Goal: Task Accomplishment & Management: Manage account settings

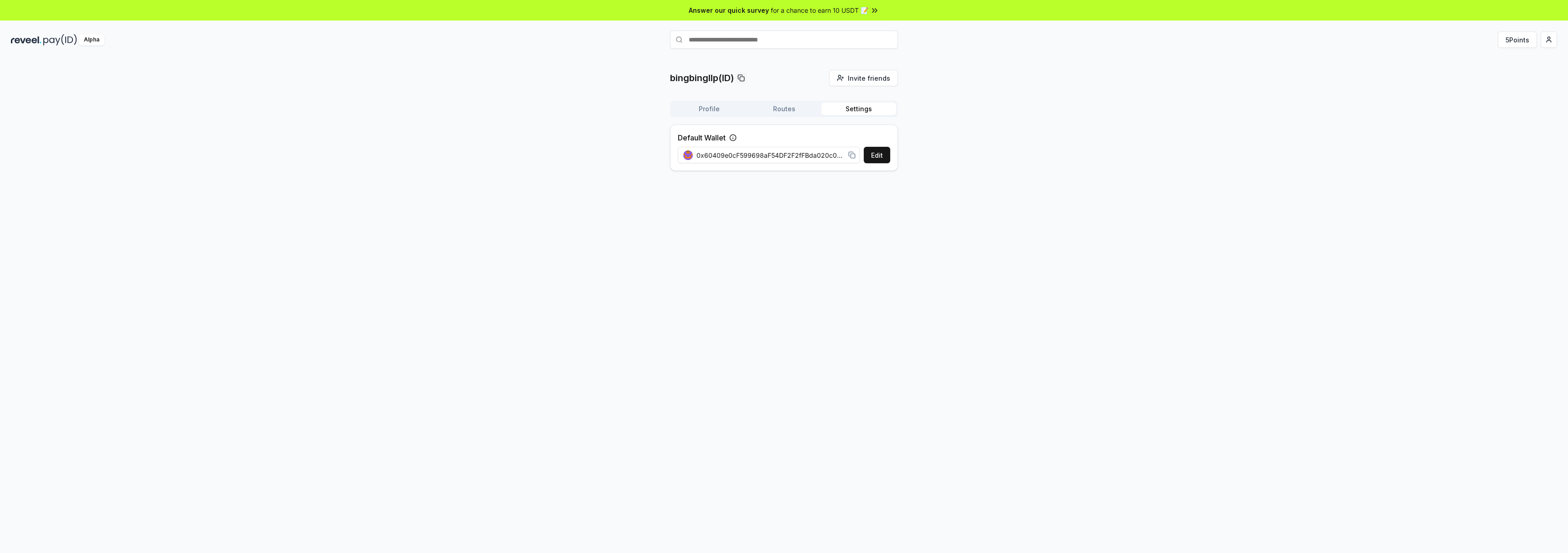
click at [788, 113] on button "Routes" at bounding box center [784, 108] width 75 height 13
click at [715, 111] on button "Profile" at bounding box center [709, 108] width 75 height 13
click at [868, 146] on button "Get Paid" at bounding box center [869, 144] width 42 height 16
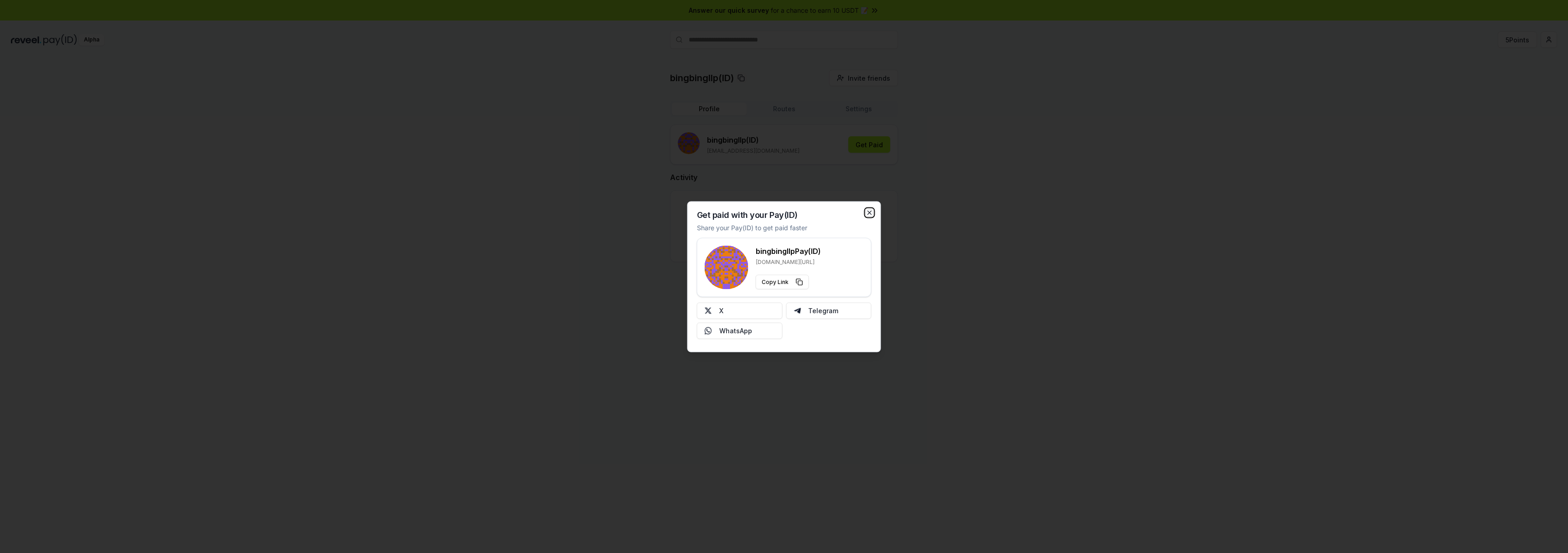
click at [870, 212] on icon "button" at bounding box center [870, 213] width 7 height 7
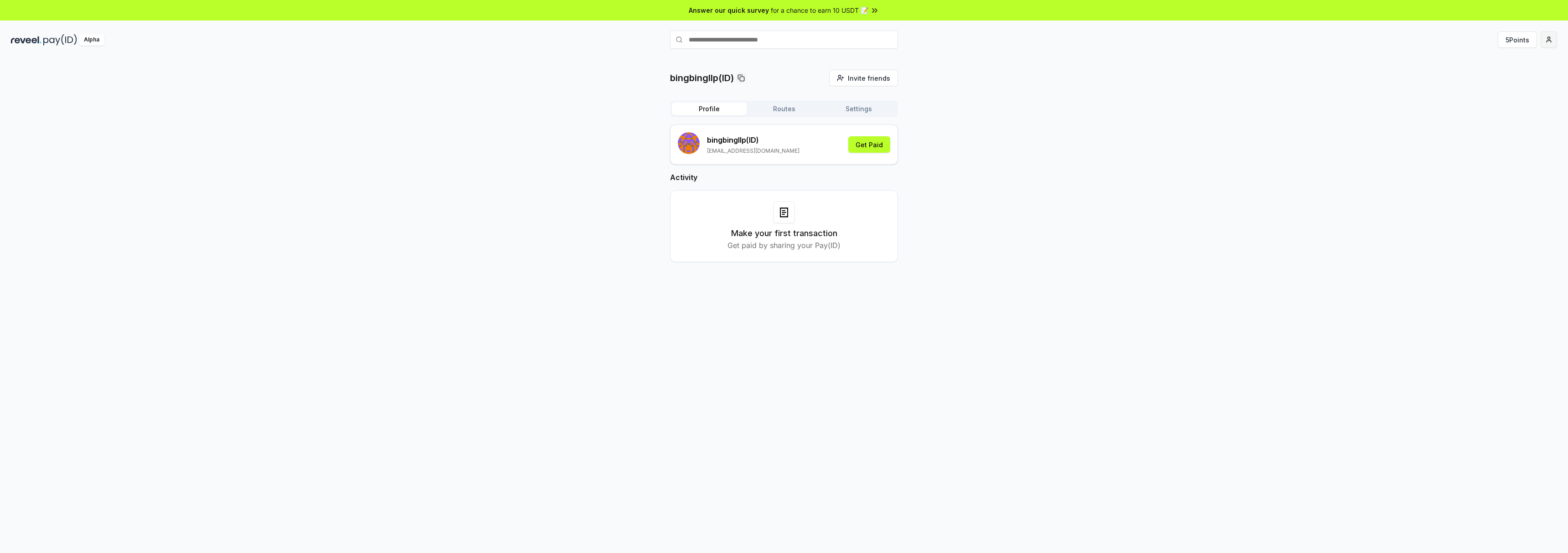
click at [1550, 43] on html "Answer our quick survey for a chance to earn 10 USDT 📝 Alpha 5 Points bingbingl…" at bounding box center [784, 276] width 1568 height 553
click at [1493, 91] on div "Connect Wallet" at bounding box center [1506, 94] width 101 height 15
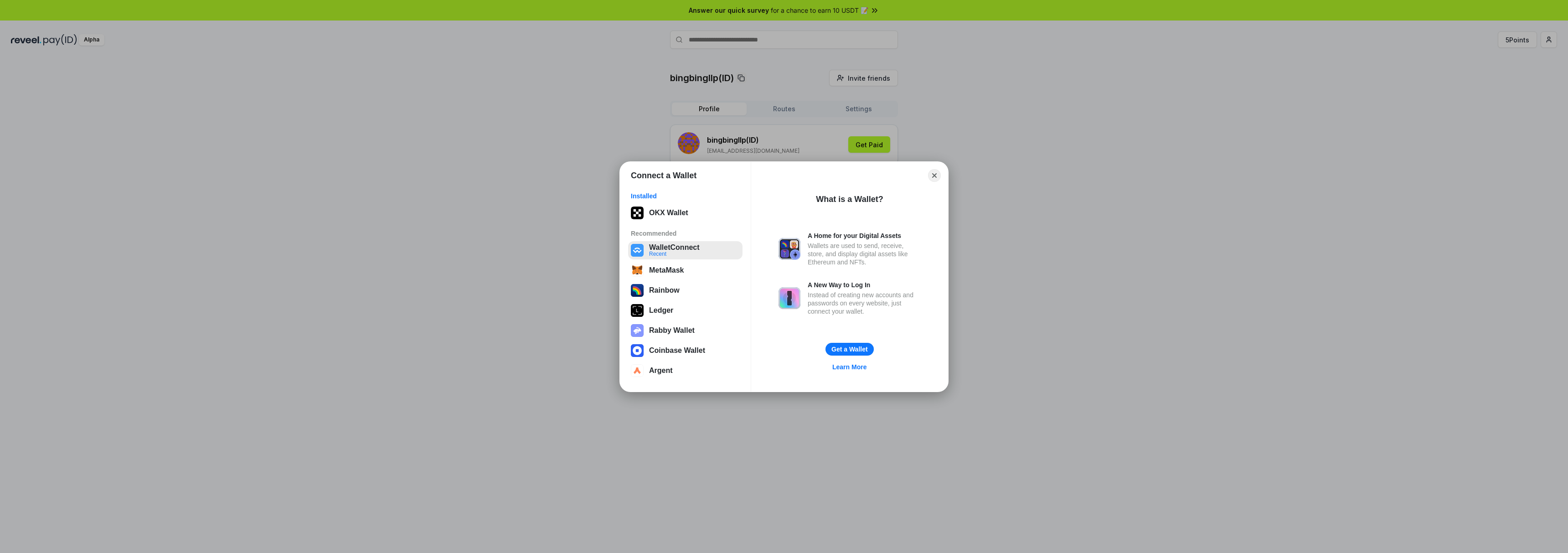
click at [713, 248] on button "WalletConnect Recent" at bounding box center [685, 250] width 114 height 18
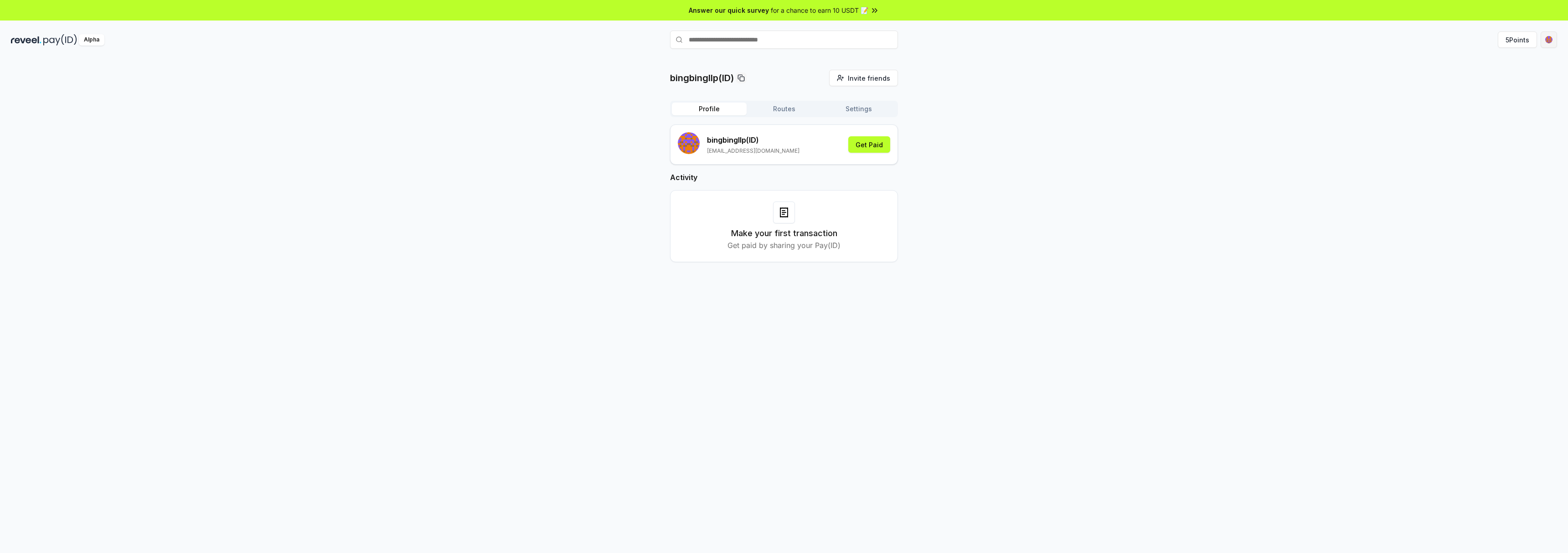
click at [1547, 36] on html "Answer our quick survey for a chance to earn 10 USDT 📝 Alpha 5 Points bingbingl…" at bounding box center [784, 276] width 1568 height 553
click at [1406, 74] on html "Answer our quick survey for a chance to earn 10 USDT 📝 Alpha 5 Points bingbingl…" at bounding box center [784, 276] width 1568 height 553
click at [1521, 43] on button "5 Points" at bounding box center [1517, 40] width 39 height 16
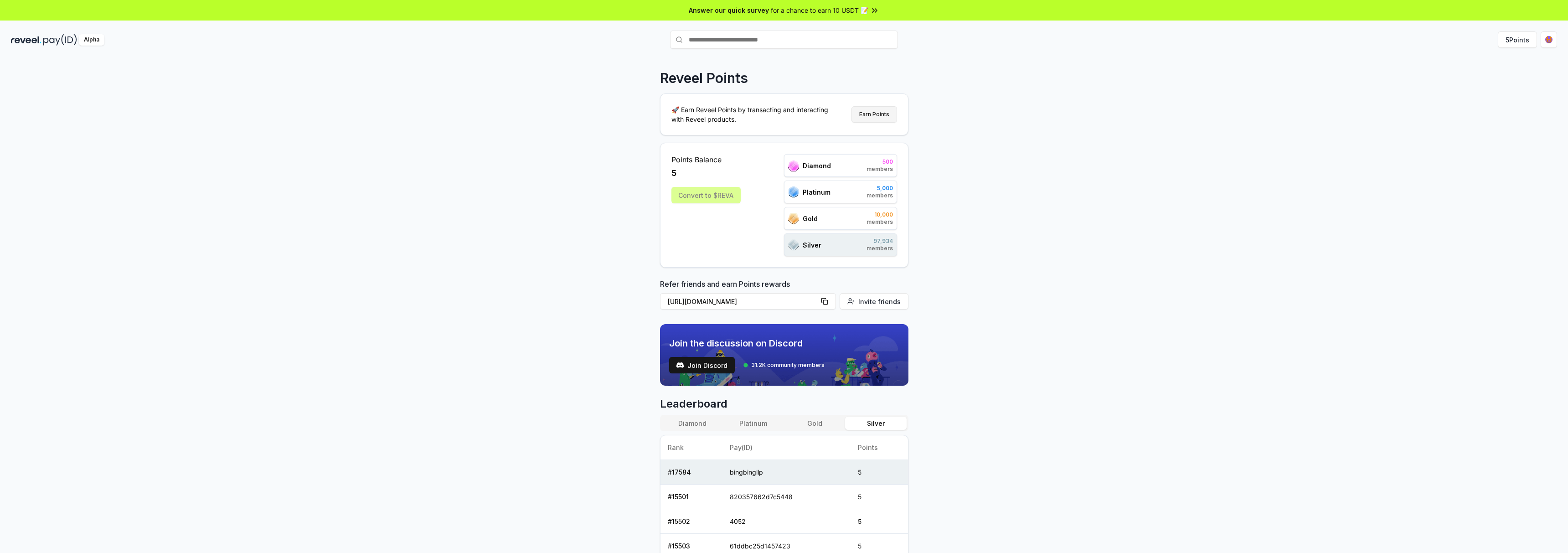
click at [875, 111] on button "Earn Points" at bounding box center [874, 114] width 46 height 16
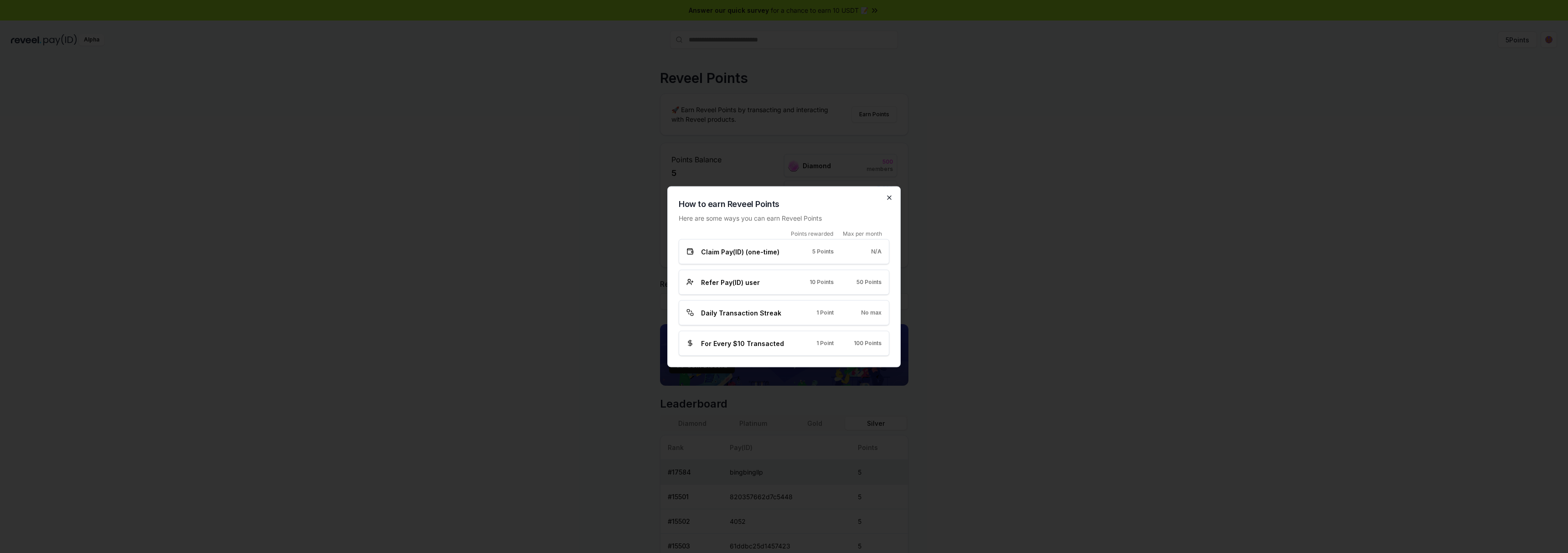
click at [888, 198] on icon "button" at bounding box center [889, 197] width 4 height 4
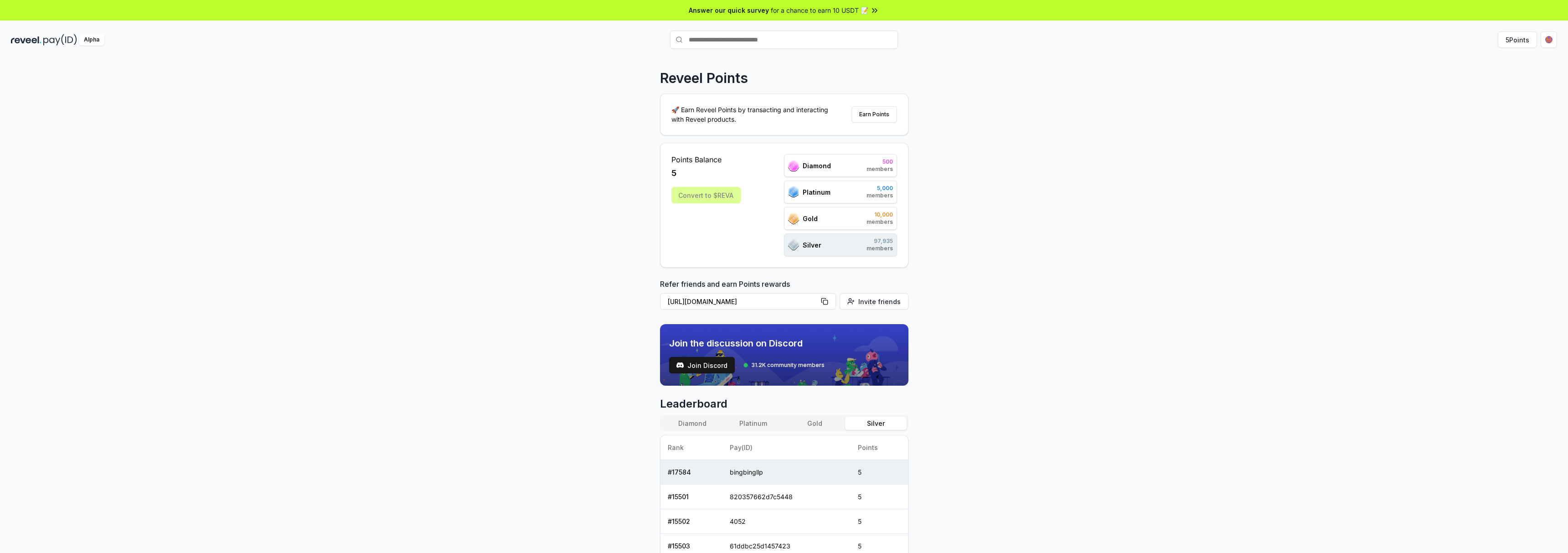
click at [46, 39] on img at bounding box center [60, 40] width 33 height 12
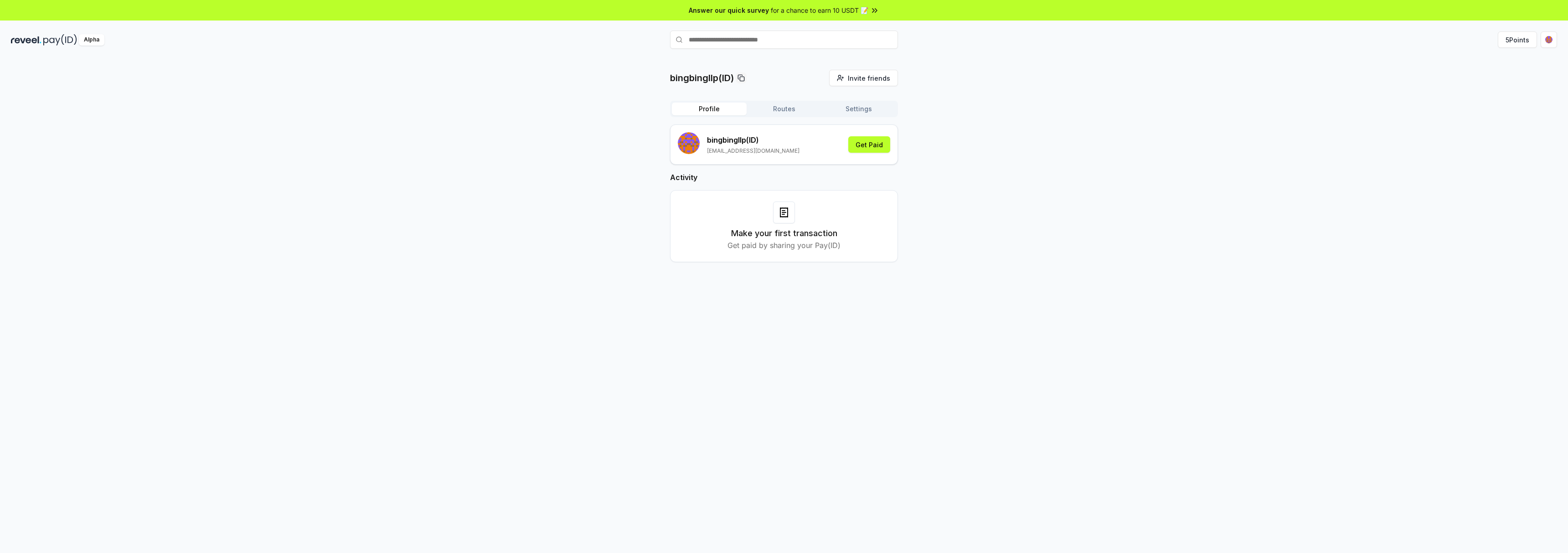
click at [737, 141] on p "bingbingllp (ID)" at bounding box center [753, 140] width 93 height 11
copy p "bingbingllp"
click at [490, 184] on div "bingbingllp(ID) Invite friends Invite Profile Routes Settings bingbingllp (ID) …" at bounding box center [784, 174] width 1546 height 207
click at [1547, 40] on html "Answer our quick survey for a chance to earn 10 USDT 📝 Alpha 5 Points bingbingl…" at bounding box center [784, 276] width 1568 height 553
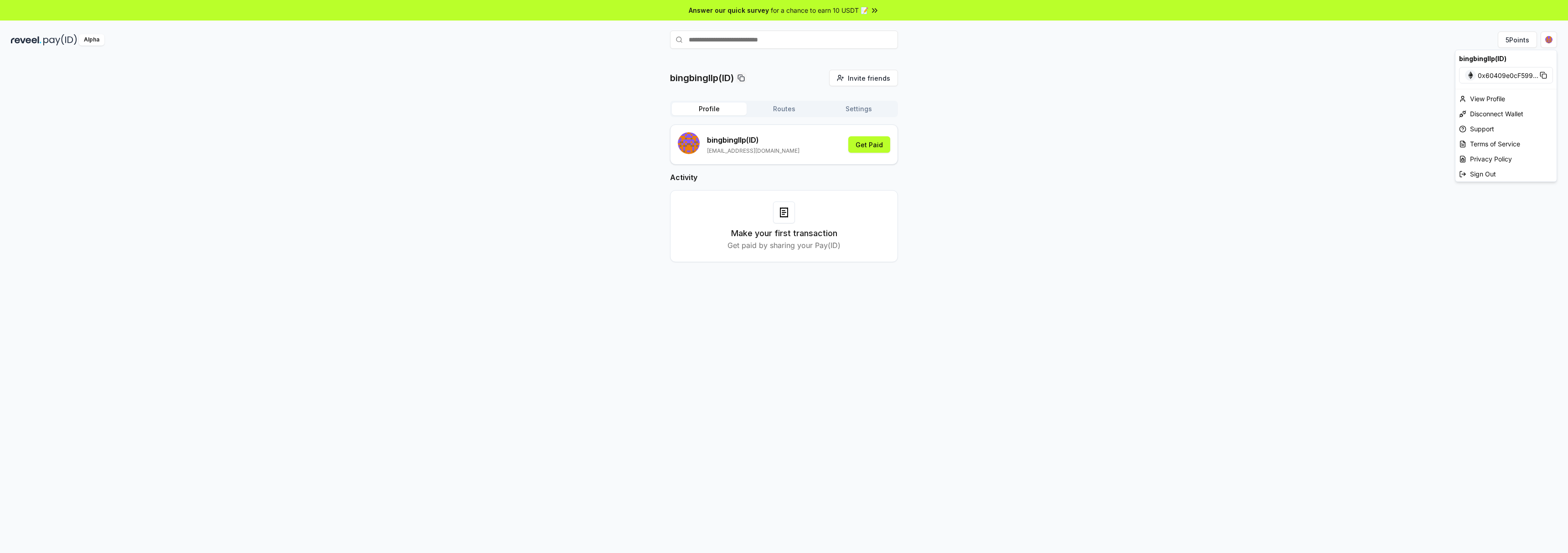
click at [1106, 133] on html "Answer our quick survey for a chance to earn 10 USDT 📝 Alpha 5 Points bingbingl…" at bounding box center [784, 276] width 1568 height 553
click at [881, 146] on button "Get Paid" at bounding box center [869, 144] width 42 height 16
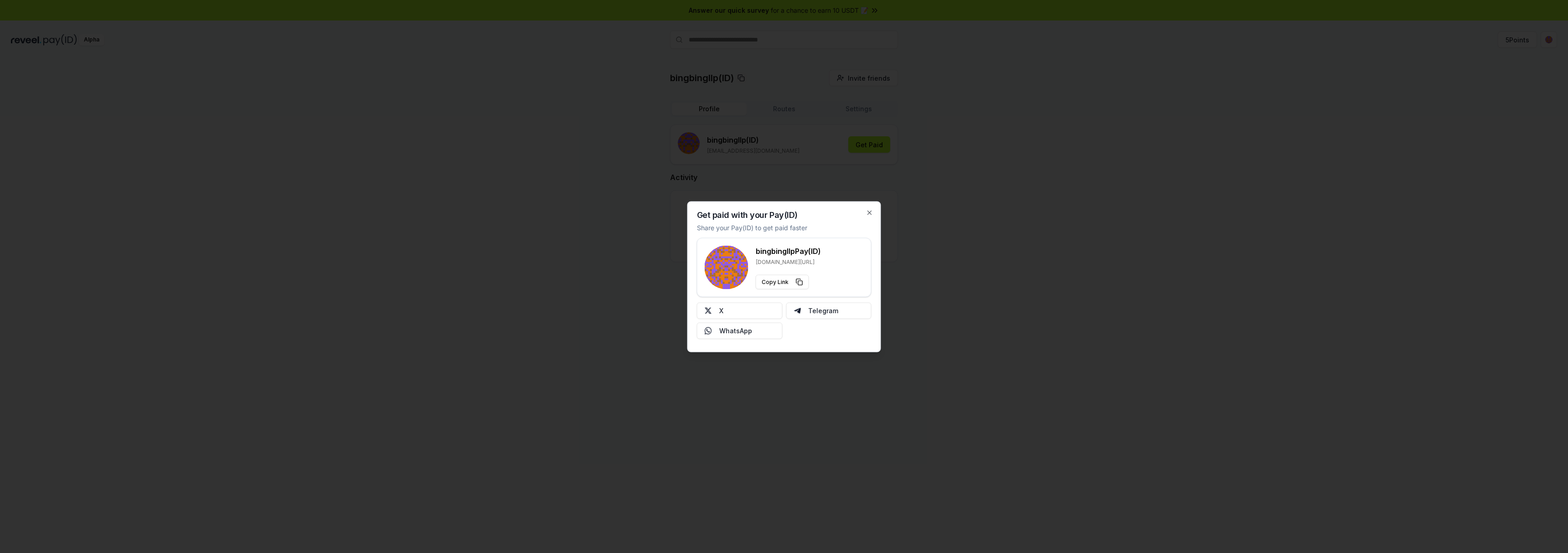
click at [503, 215] on div at bounding box center [784, 276] width 1568 height 553
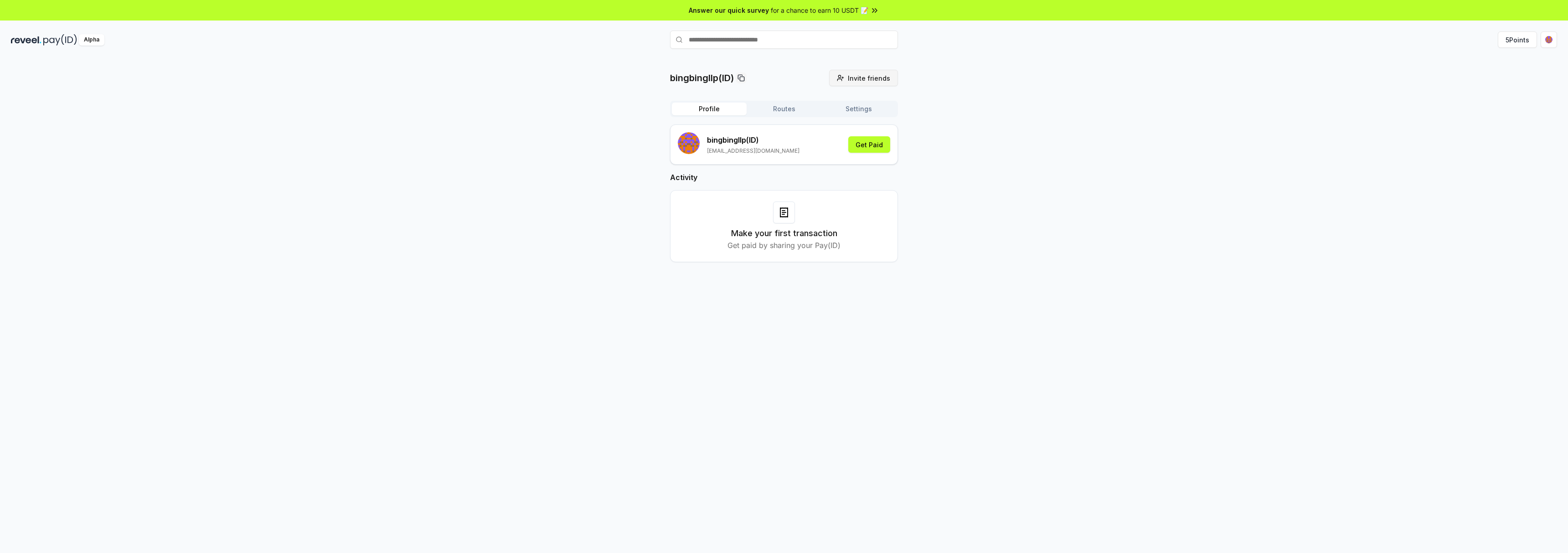
click at [867, 78] on span "Invite friends" at bounding box center [869, 79] width 43 height 10
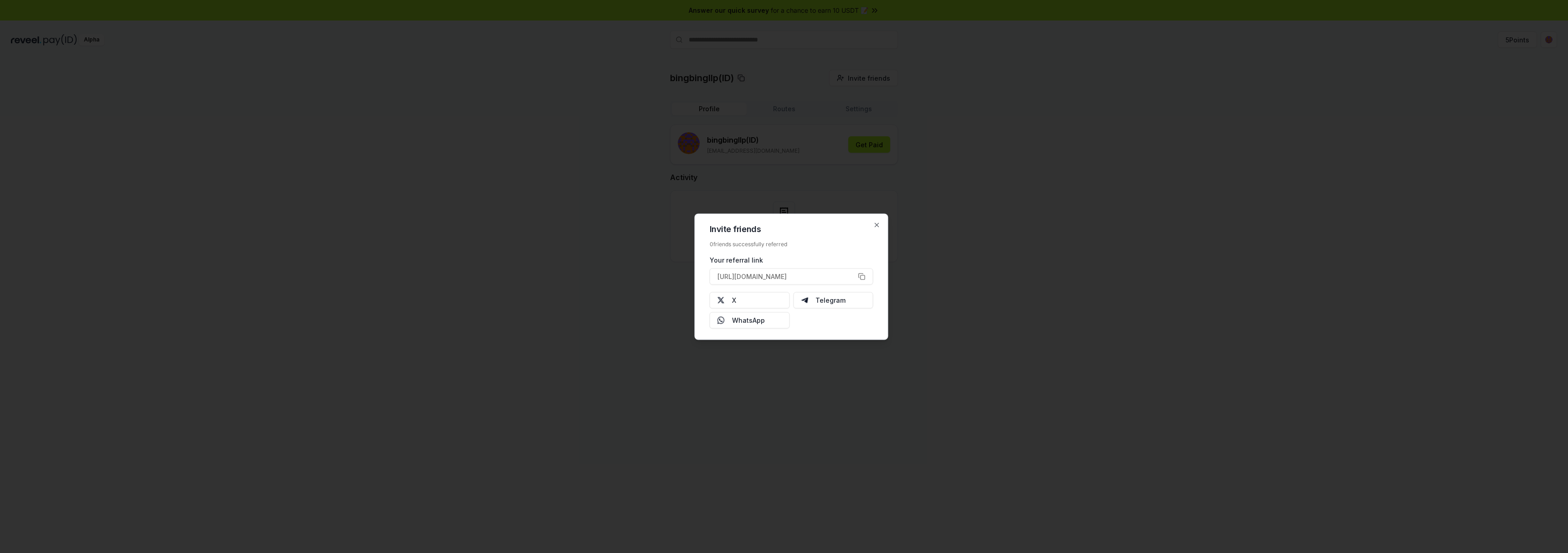
click at [467, 205] on div at bounding box center [784, 276] width 1568 height 553
